Goal: Book appointment/travel/reservation

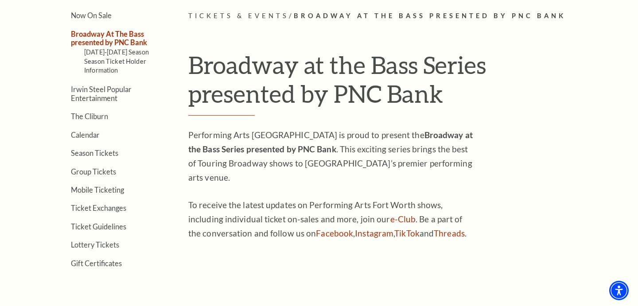
scroll to position [232, 0]
click at [93, 49] on link "[DATE]-[DATE] Season" at bounding box center [116, 51] width 65 height 8
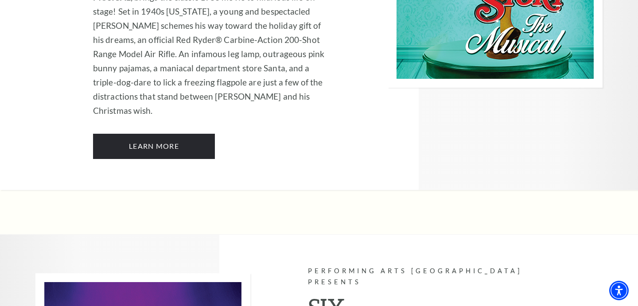
scroll to position [3197, 0]
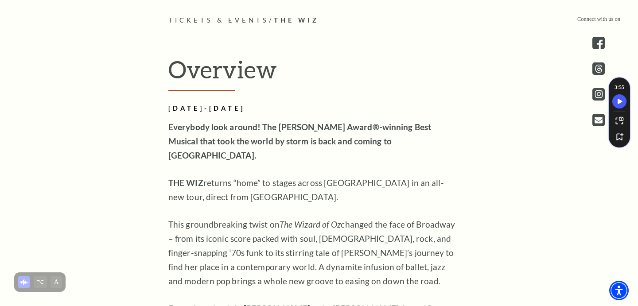
scroll to position [147, 0]
